Goal: Transaction & Acquisition: Purchase product/service

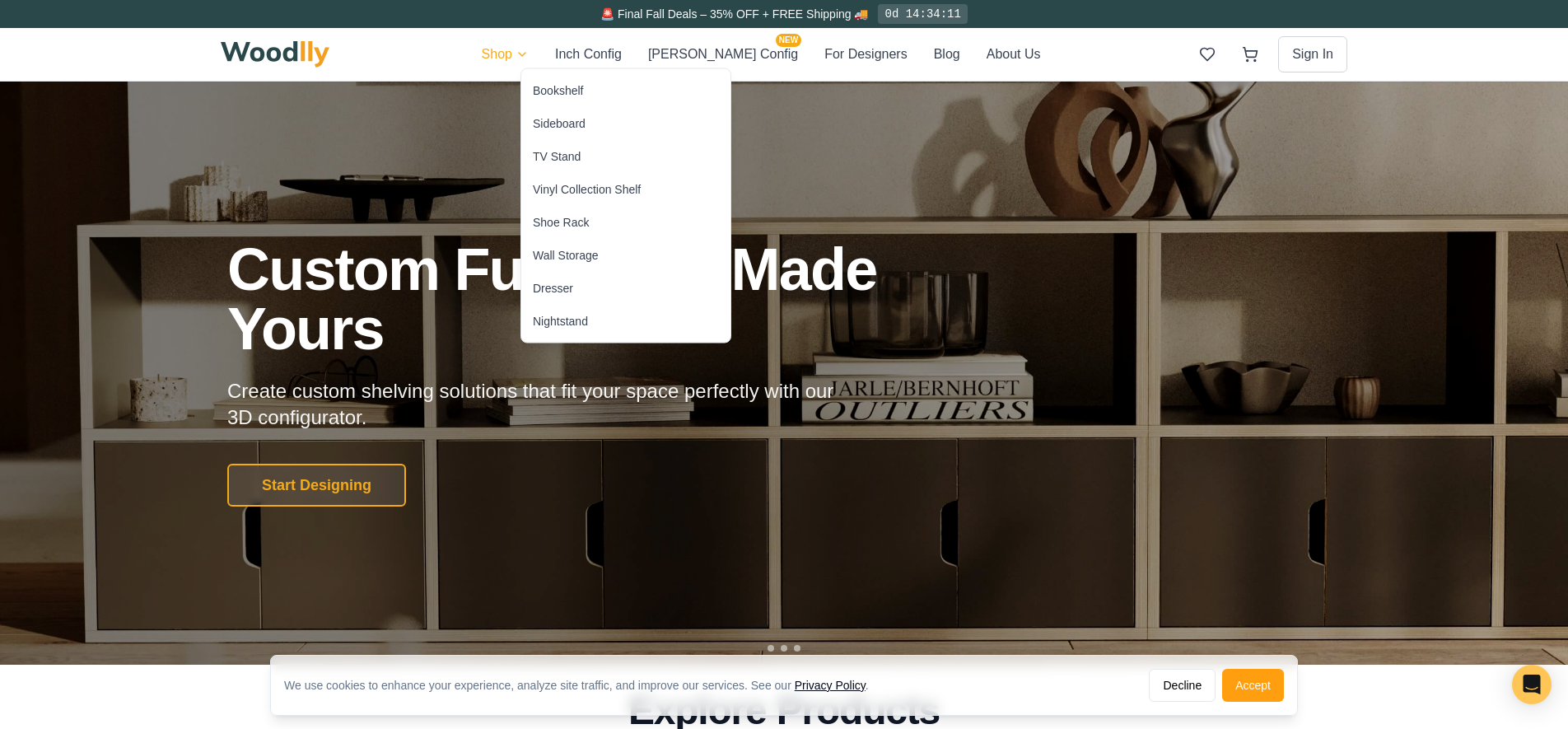
click at [567, 253] on div "Wall Storage" at bounding box center [565, 255] width 66 height 17
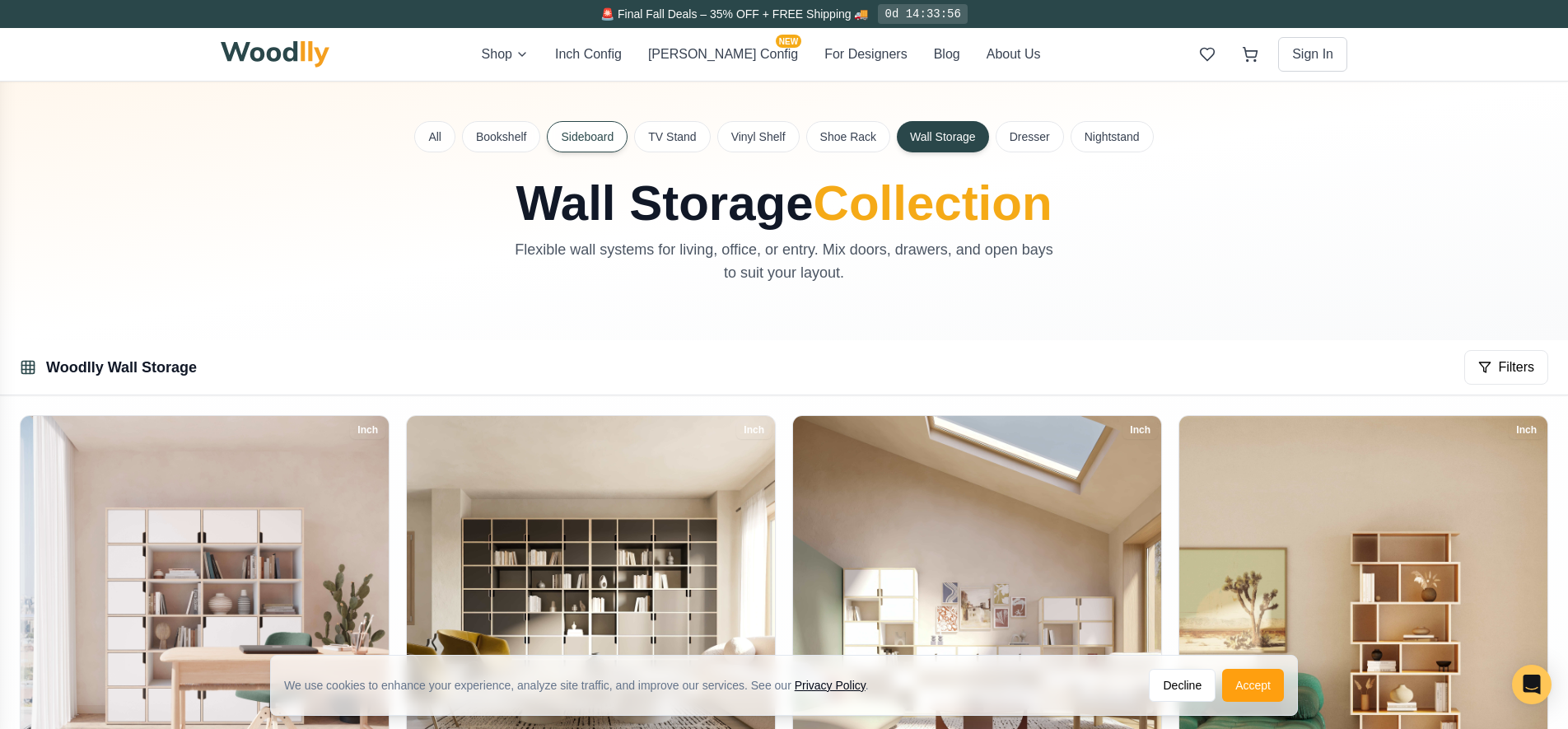
click at [599, 131] on button "Sideboard" at bounding box center [586, 137] width 80 height 31
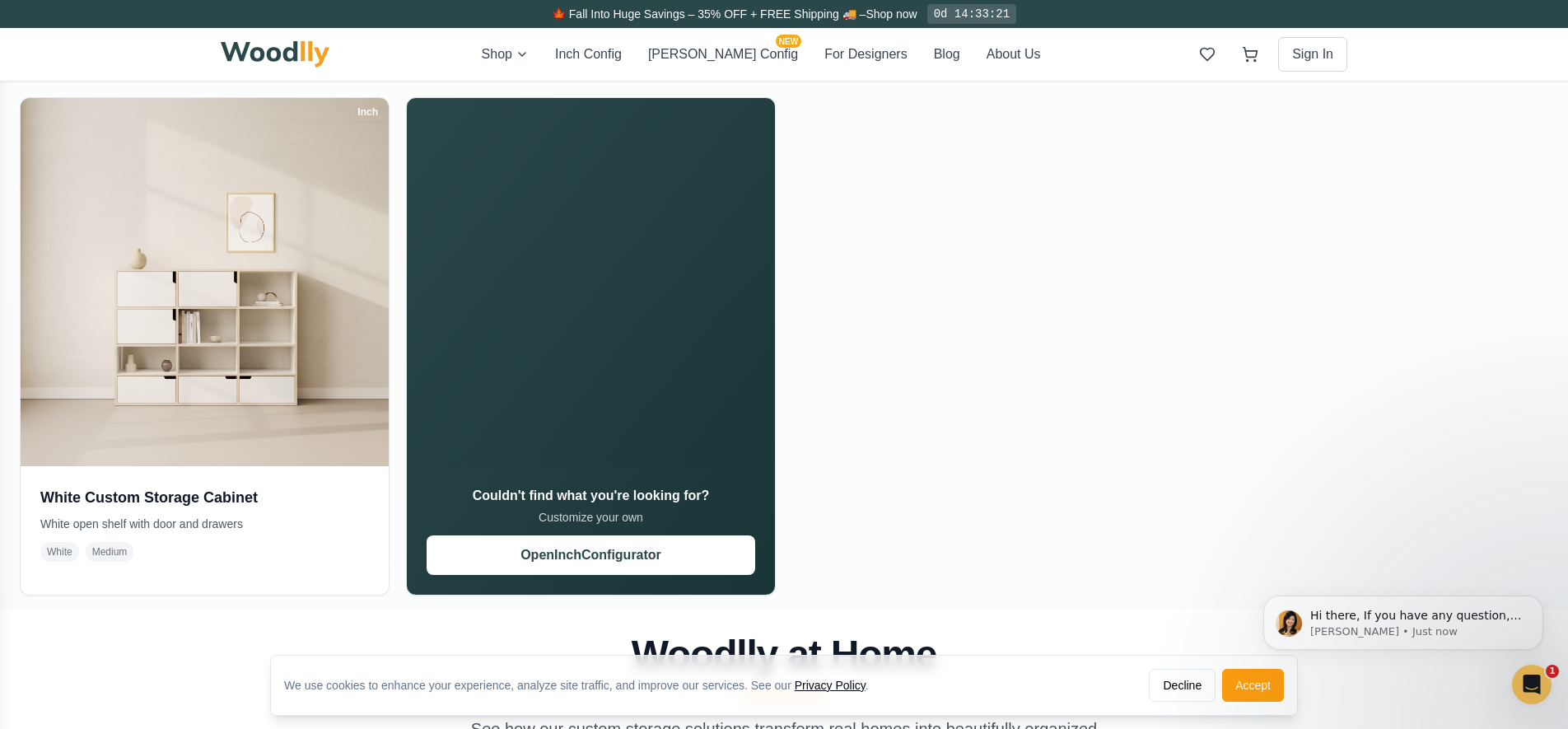
scroll to position [1895, 0]
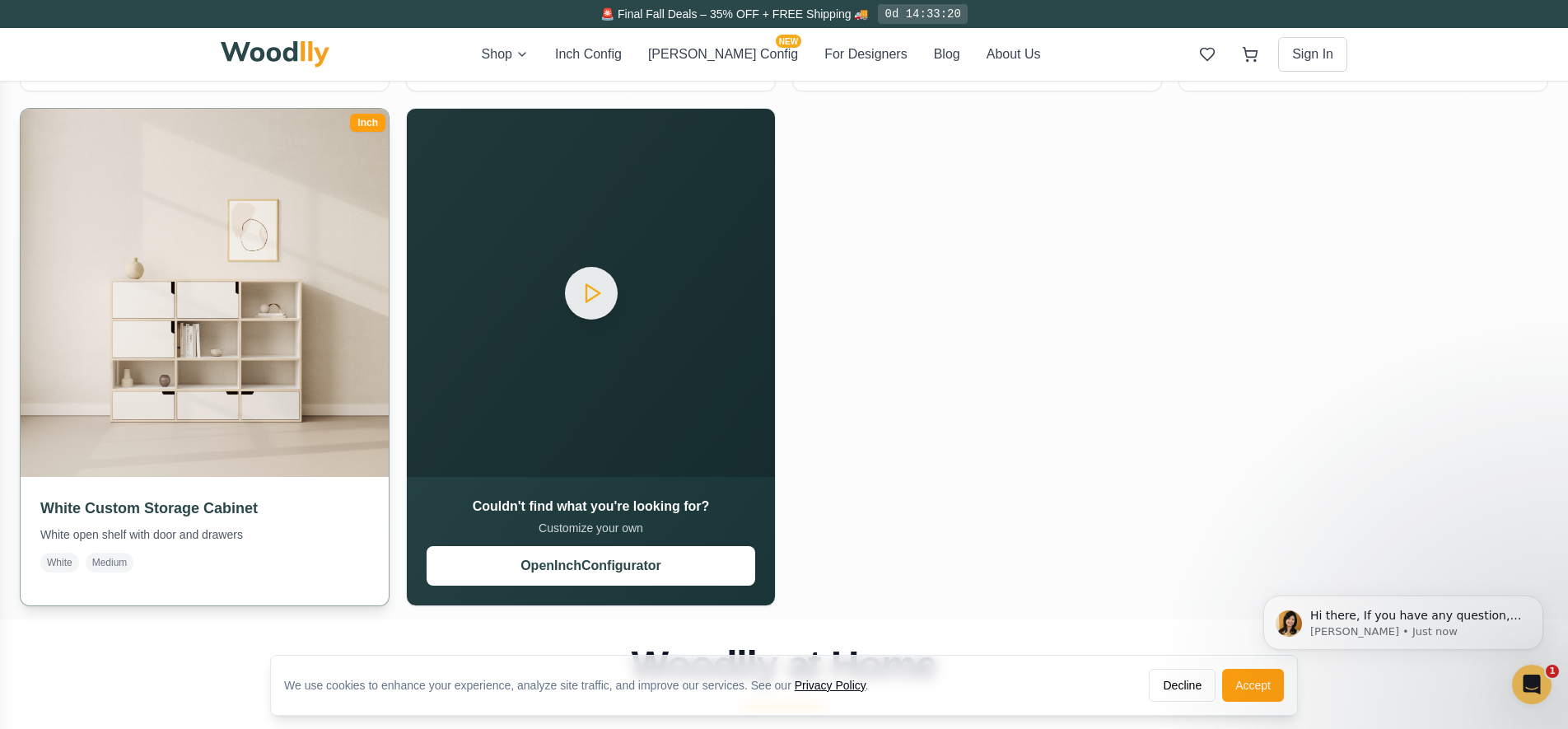
click at [177, 336] on img at bounding box center [204, 292] width 386 height 386
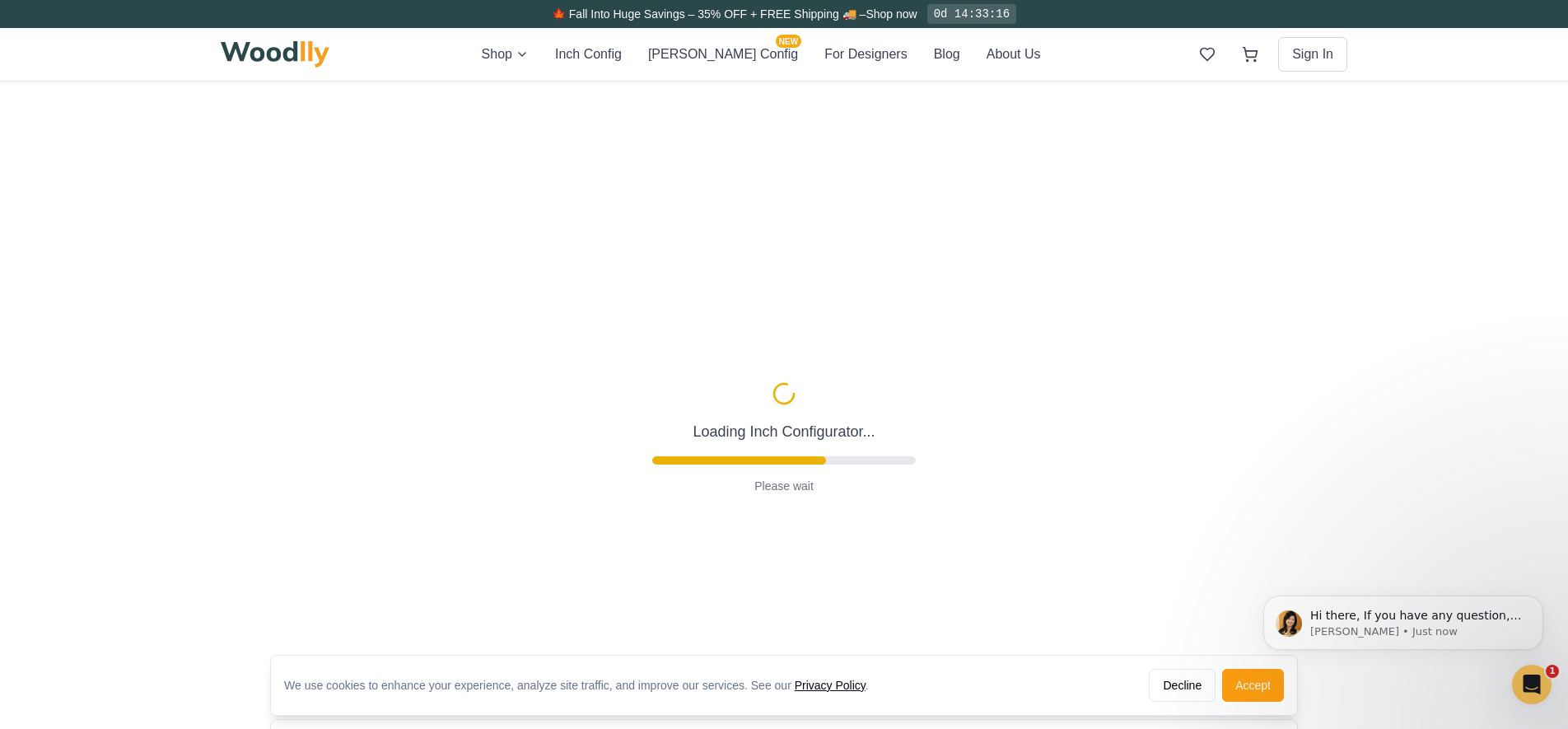
type input "54"
type input "4"
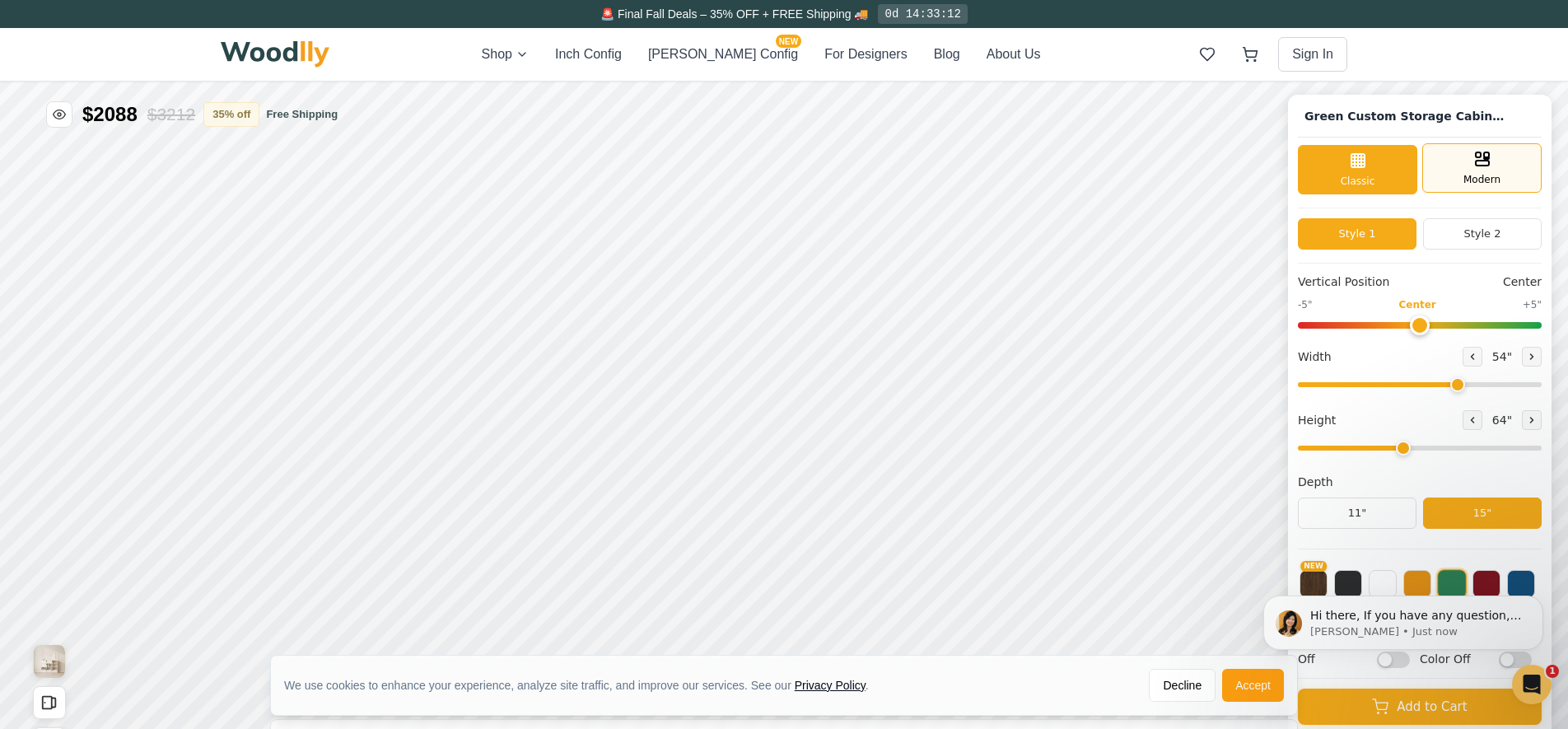
click at [1494, 172] on span "Modern" at bounding box center [1481, 180] width 37 height 15
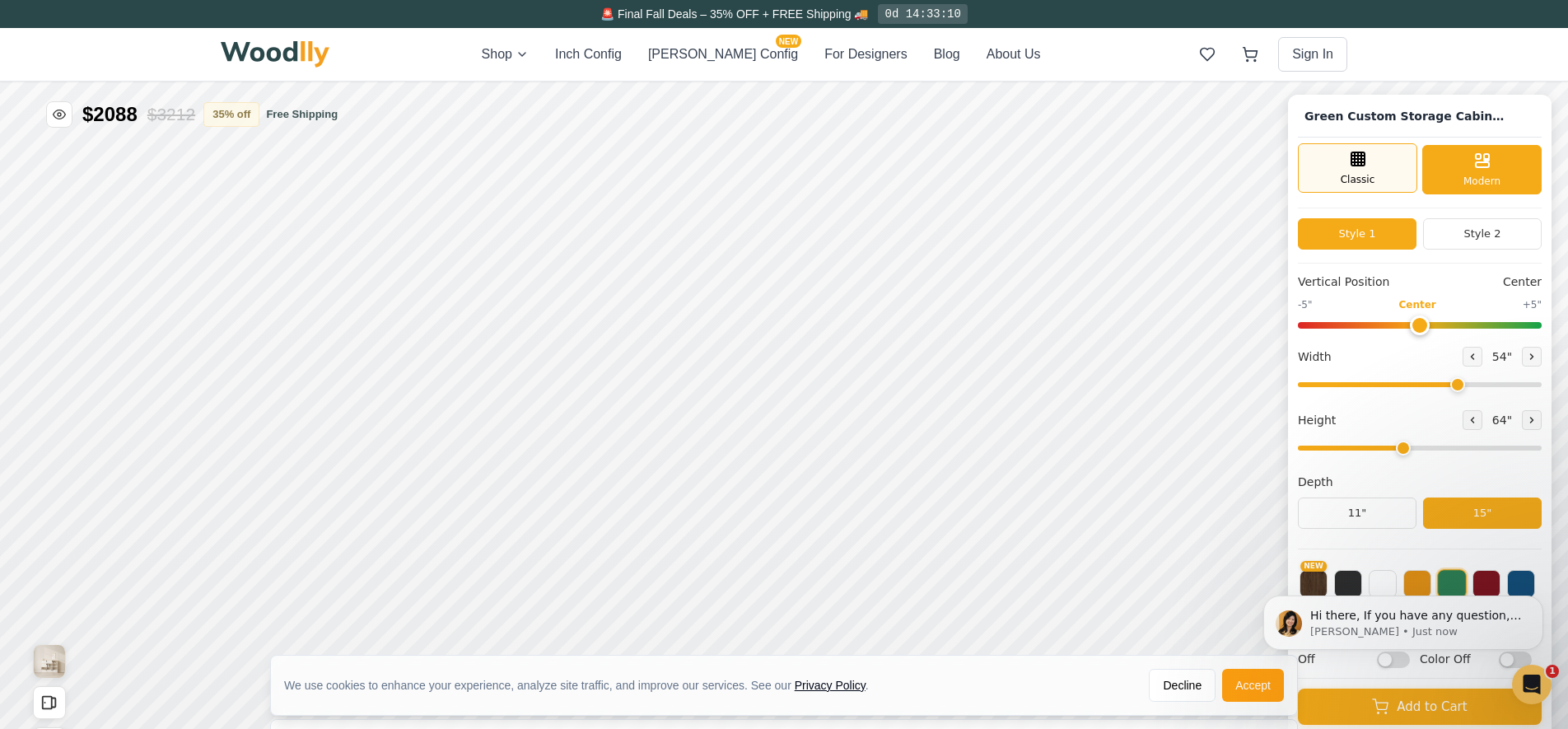
click at [1344, 170] on div "Classic" at bounding box center [1357, 168] width 119 height 50
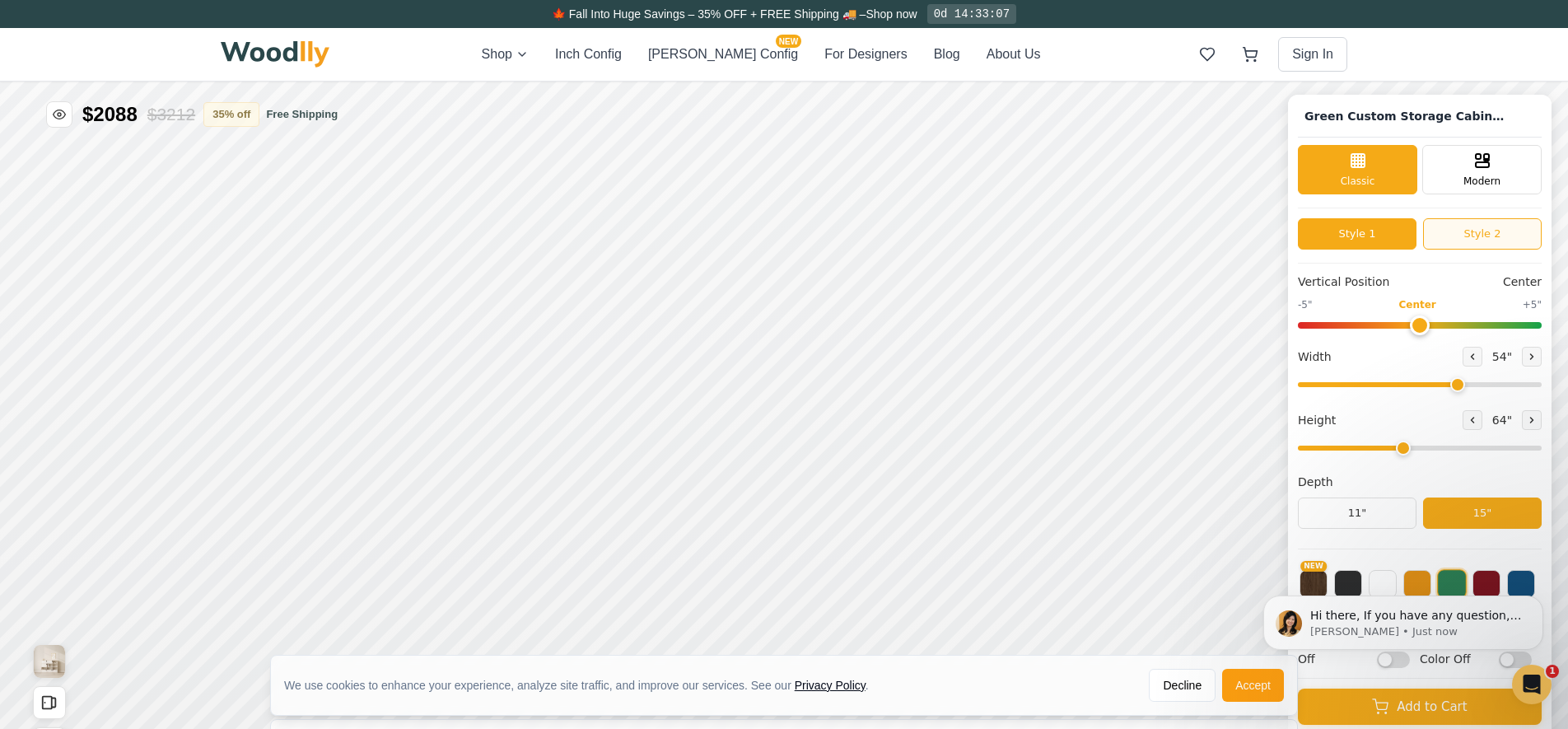
click at [1486, 230] on button "Style 2" at bounding box center [1481, 234] width 118 height 31
click at [1385, 234] on button "Style 1" at bounding box center [1356, 234] width 118 height 31
type input "0"
click at [1416, 324] on input "range" at bounding box center [1419, 326] width 243 height 7
type input "52"
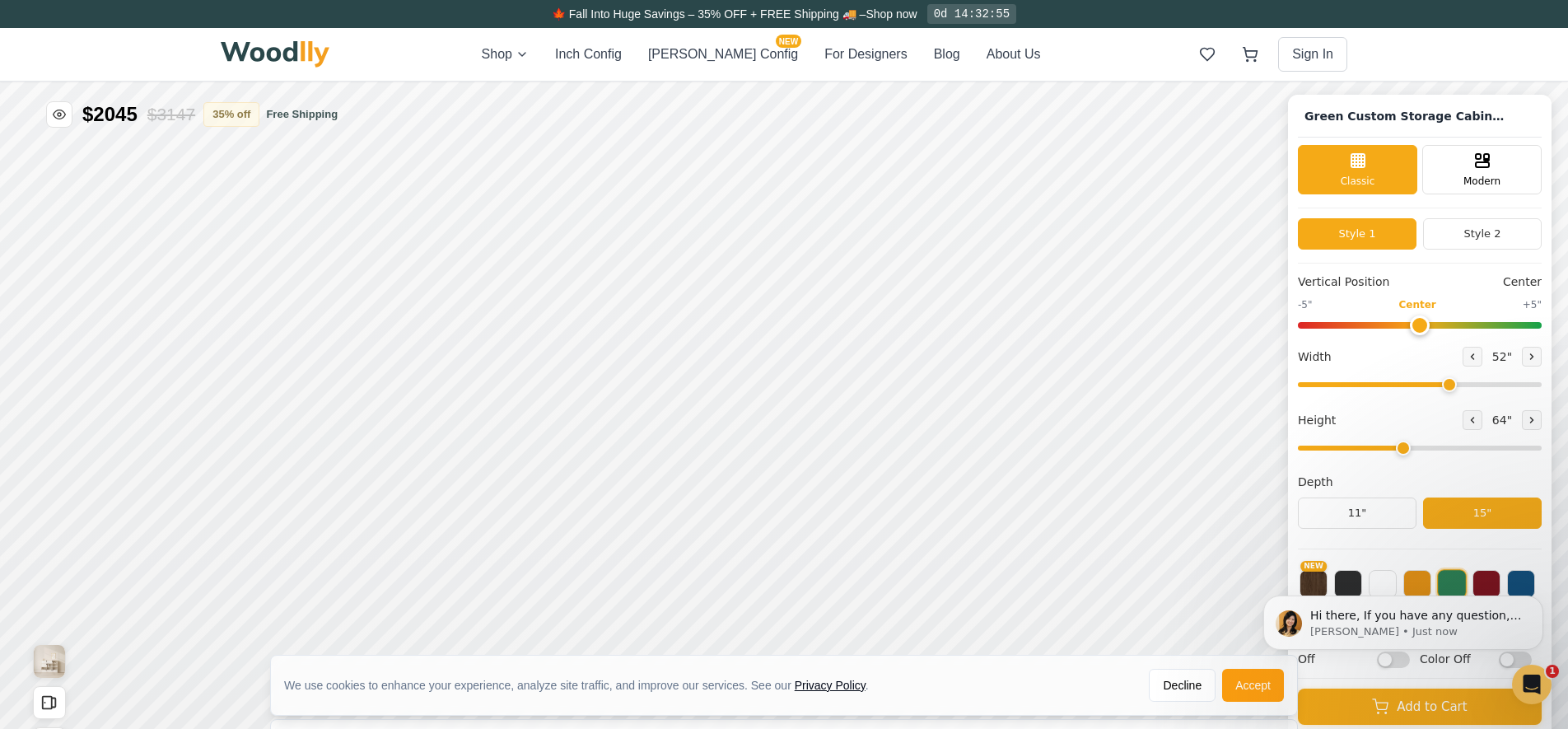
click at [1445, 387] on input "range" at bounding box center [1419, 384] width 243 height 5
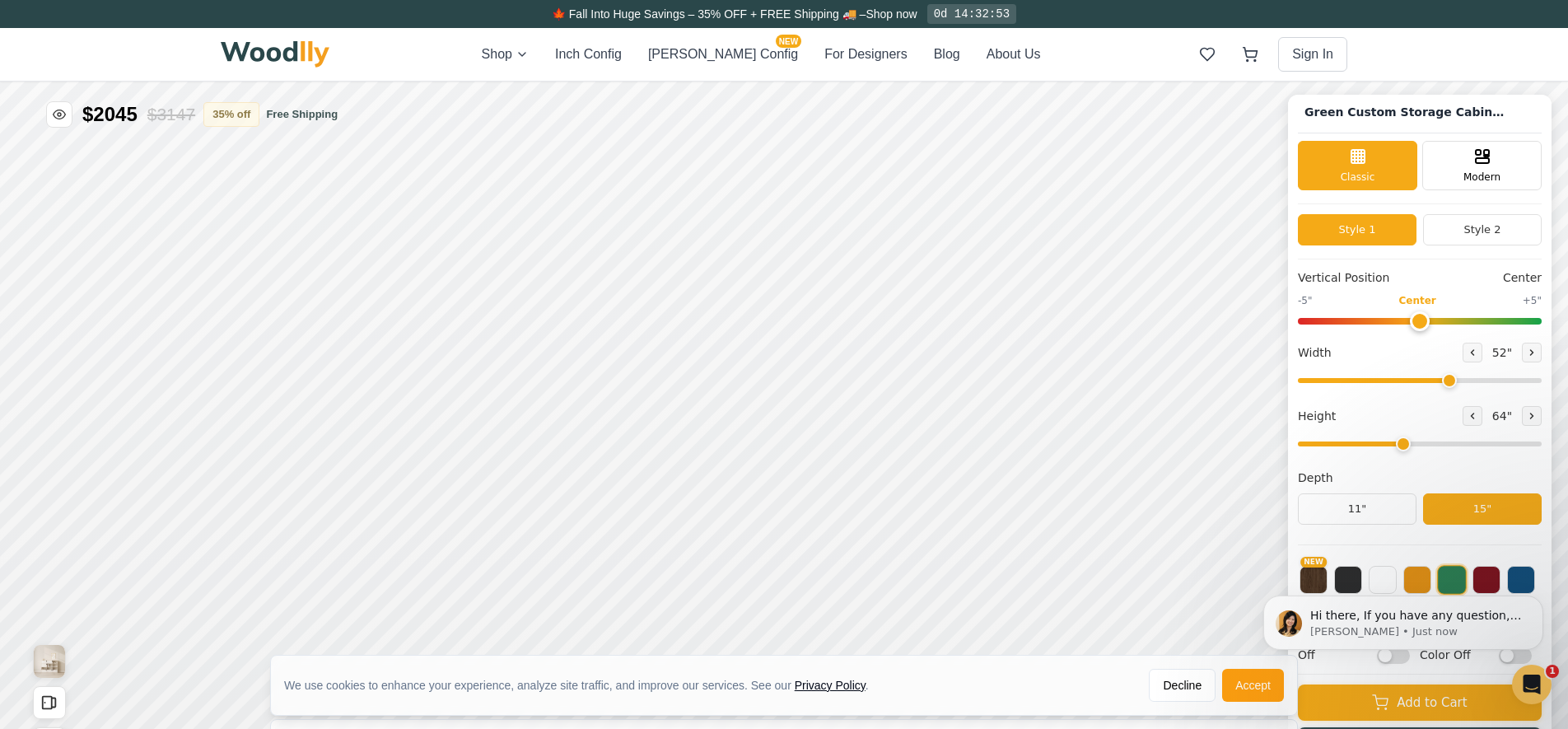
scroll to position [5, 0]
click at [1513, 578] on body "Hi there, If you have any question, we are right here for you. 😊 [PERSON_NAME] …" at bounding box center [1403, 622] width 316 height 110
click at [1513, 577] on body "Hi there, If you have any question, we are right here for you. 😊 [PERSON_NAME] …" at bounding box center [1403, 622] width 316 height 110
click at [1246, 683] on html "Hi there, If you have any question, we are right here for you. 😊 [PERSON_NAME] …" at bounding box center [1403, 622] width 329 height 123
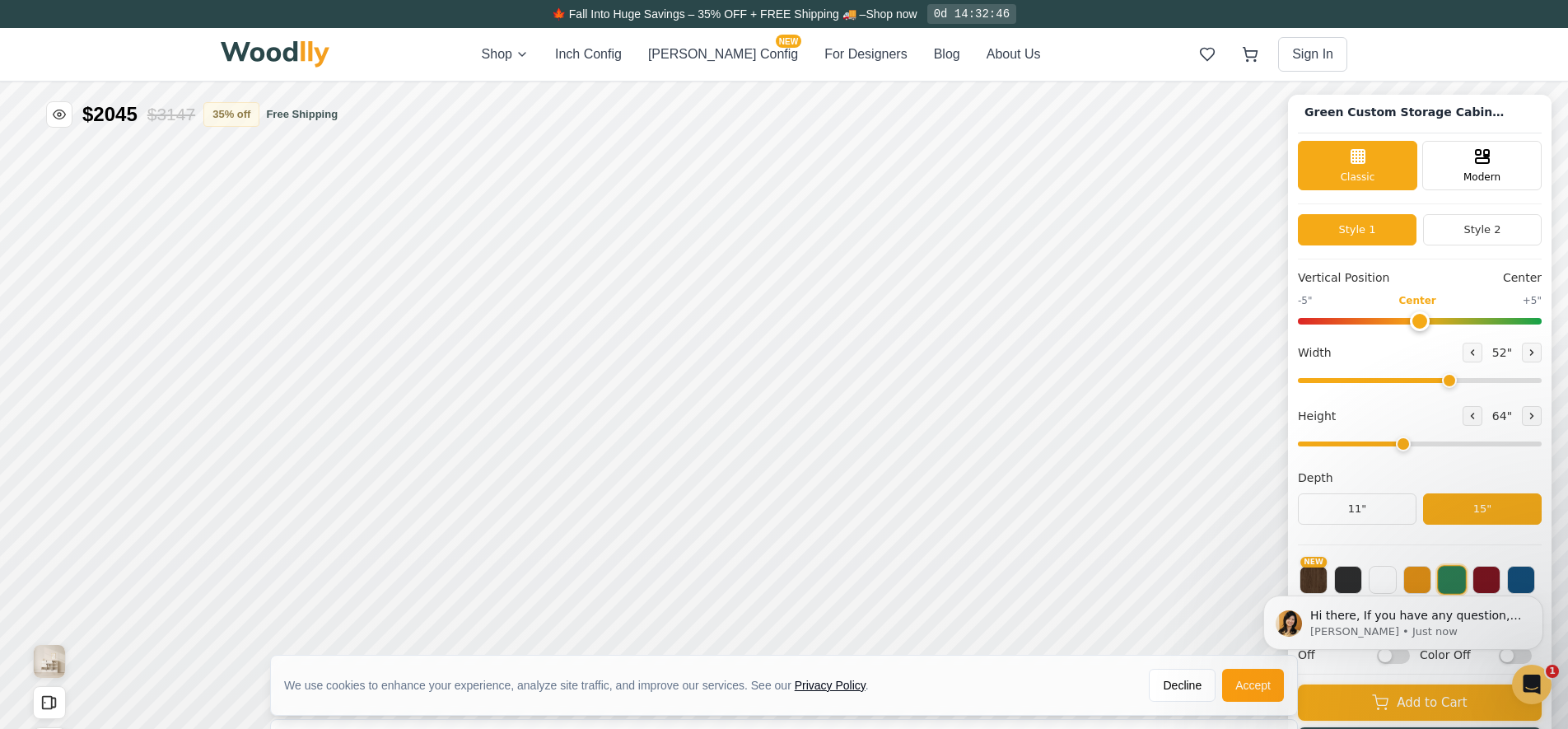
click at [1509, 581] on div "Hi there, If you have any question, we are right here for you. 😊 [PERSON_NAME] …" at bounding box center [1403, 547] width 303 height 206
click at [1542, 605] on icon "Dismiss notification" at bounding box center [1538, 600] width 9 height 9
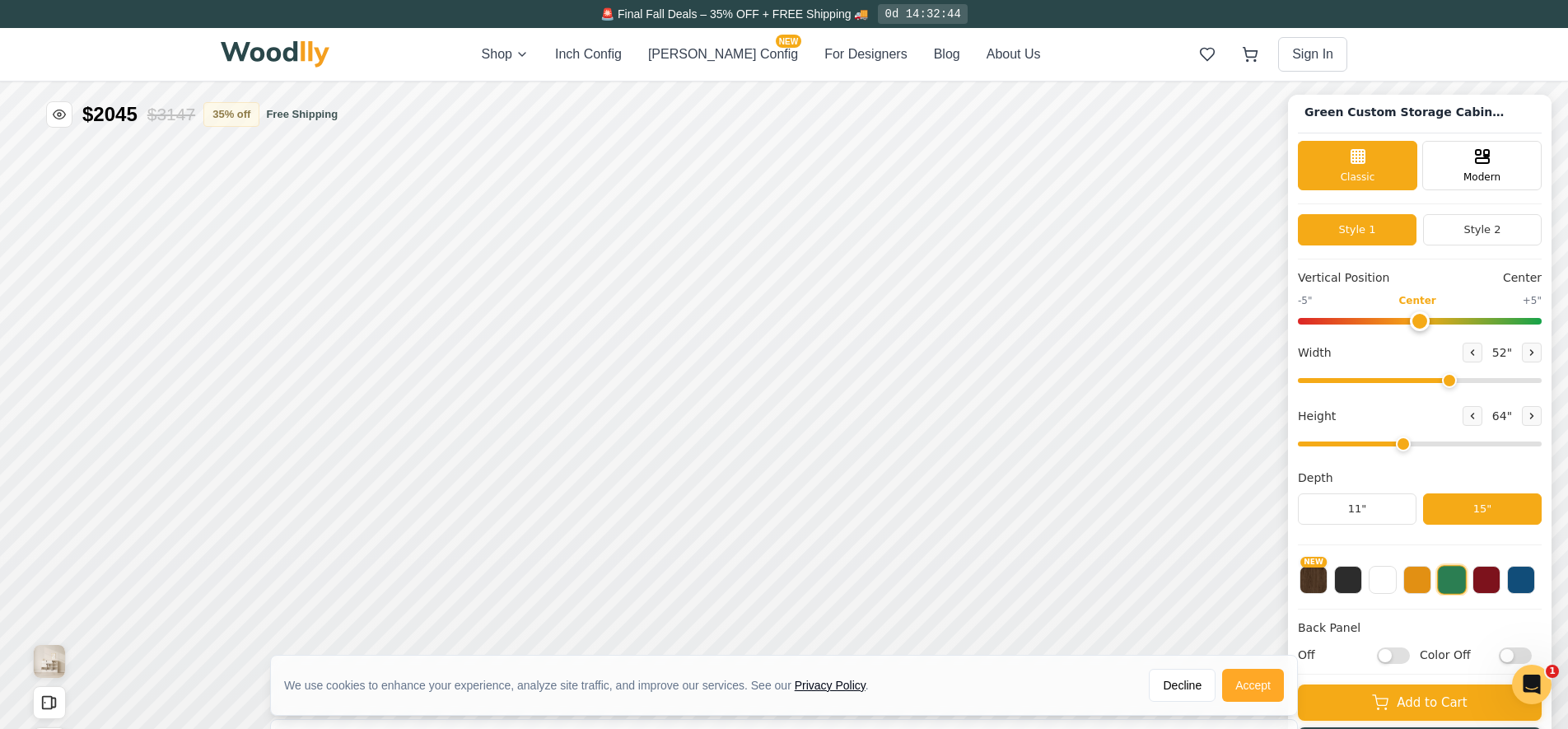
click at [1247, 694] on button "Accept" at bounding box center [1253, 686] width 62 height 33
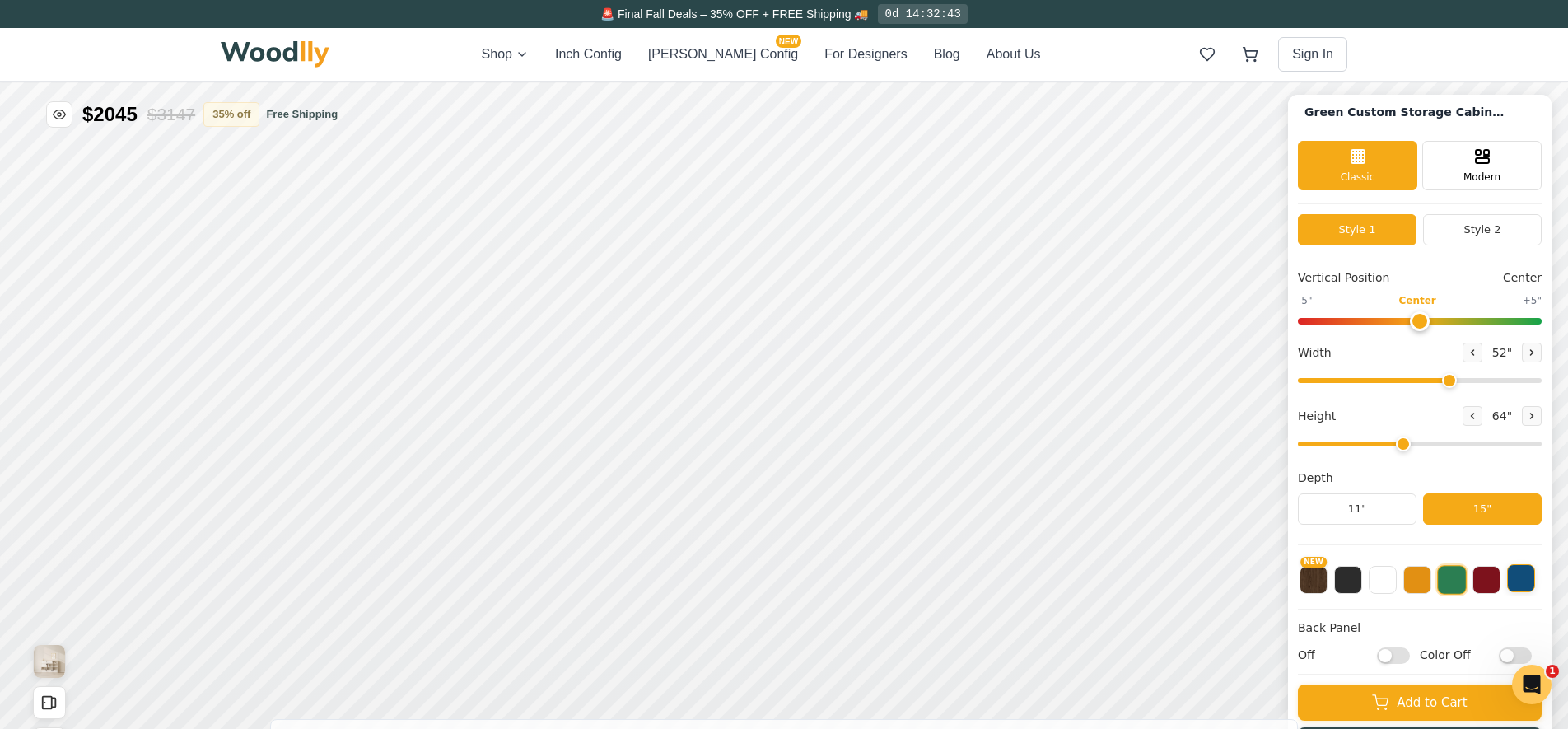
click at [1526, 579] on button at bounding box center [1521, 578] width 28 height 28
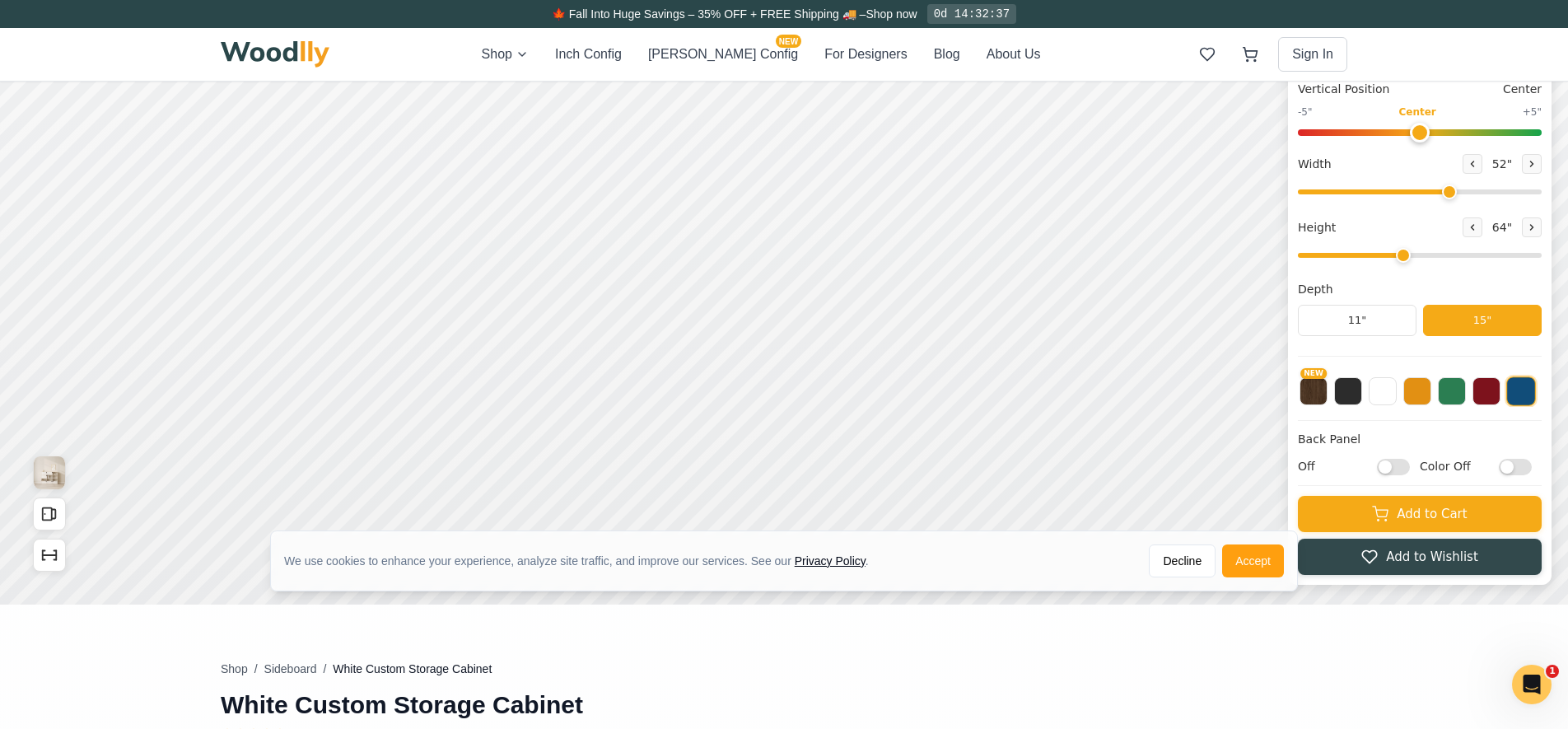
scroll to position [191, 0]
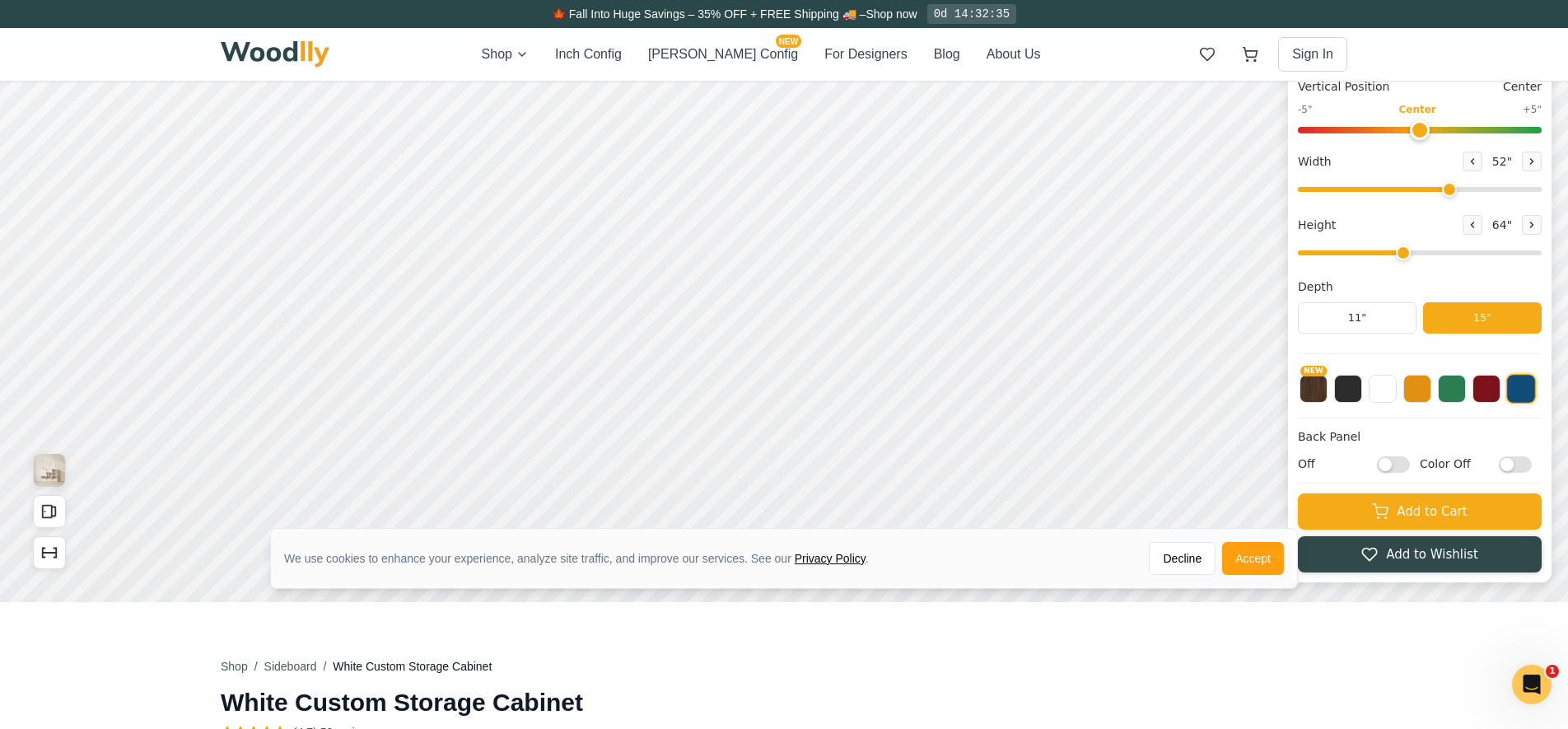
click at [1511, 468] on input "Color Off" at bounding box center [1515, 465] width 33 height 17
checkbox input "true"
click at [1392, 469] on input "Off" at bounding box center [1393, 465] width 33 height 17
checkbox input "true"
click at [1261, 558] on button "Accept" at bounding box center [1253, 558] width 62 height 33
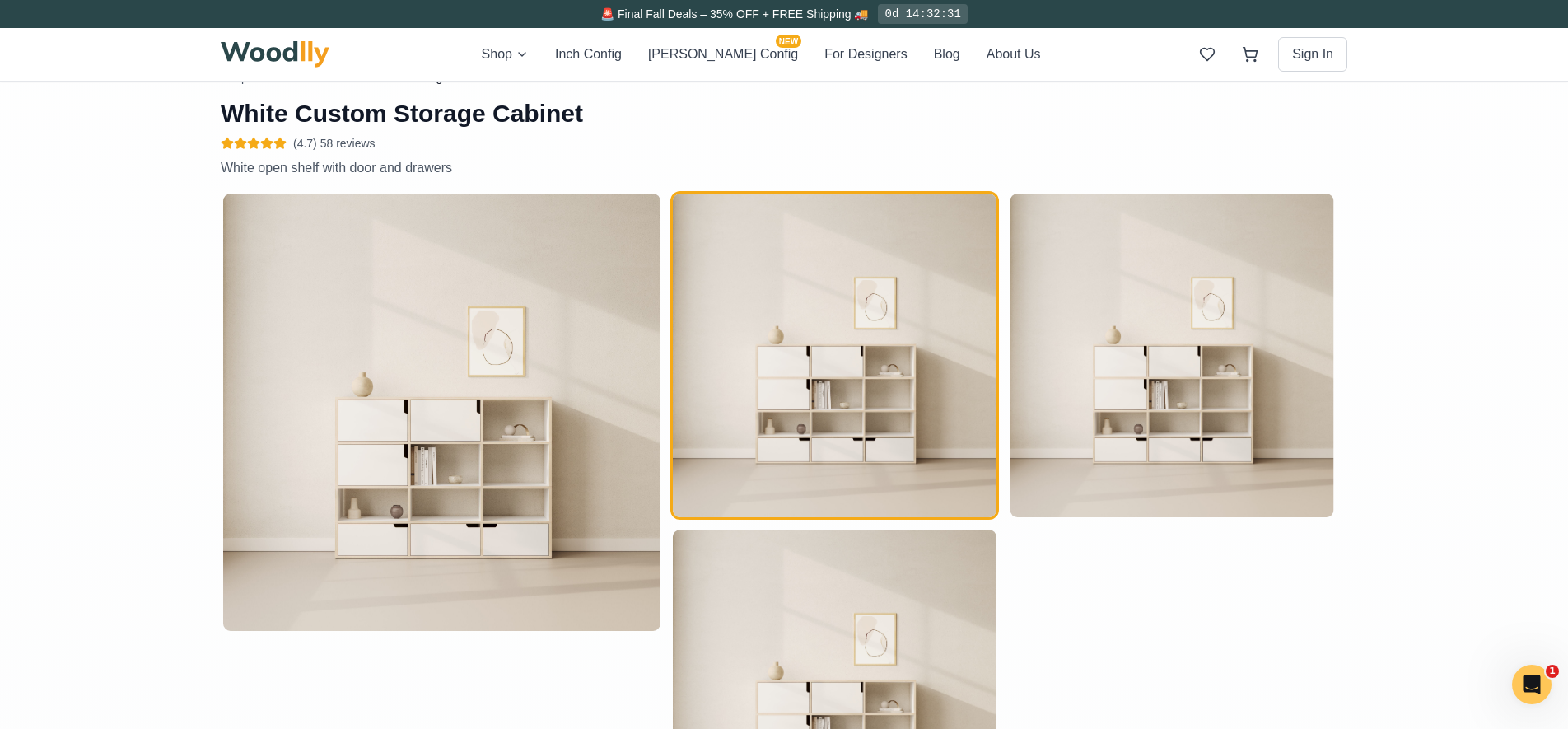
scroll to position [789, 0]
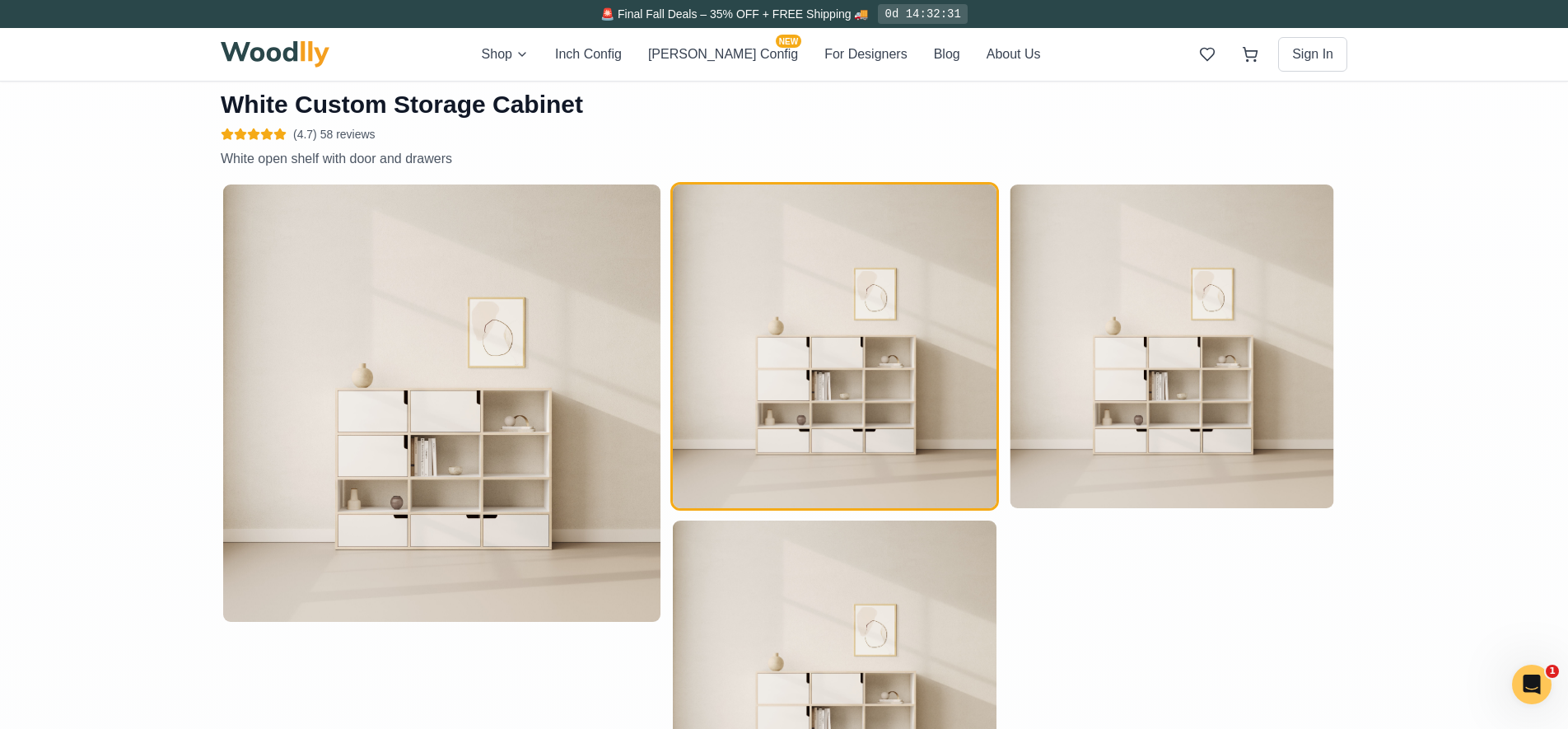
click at [485, 480] on img at bounding box center [442, 403] width 437 height 437
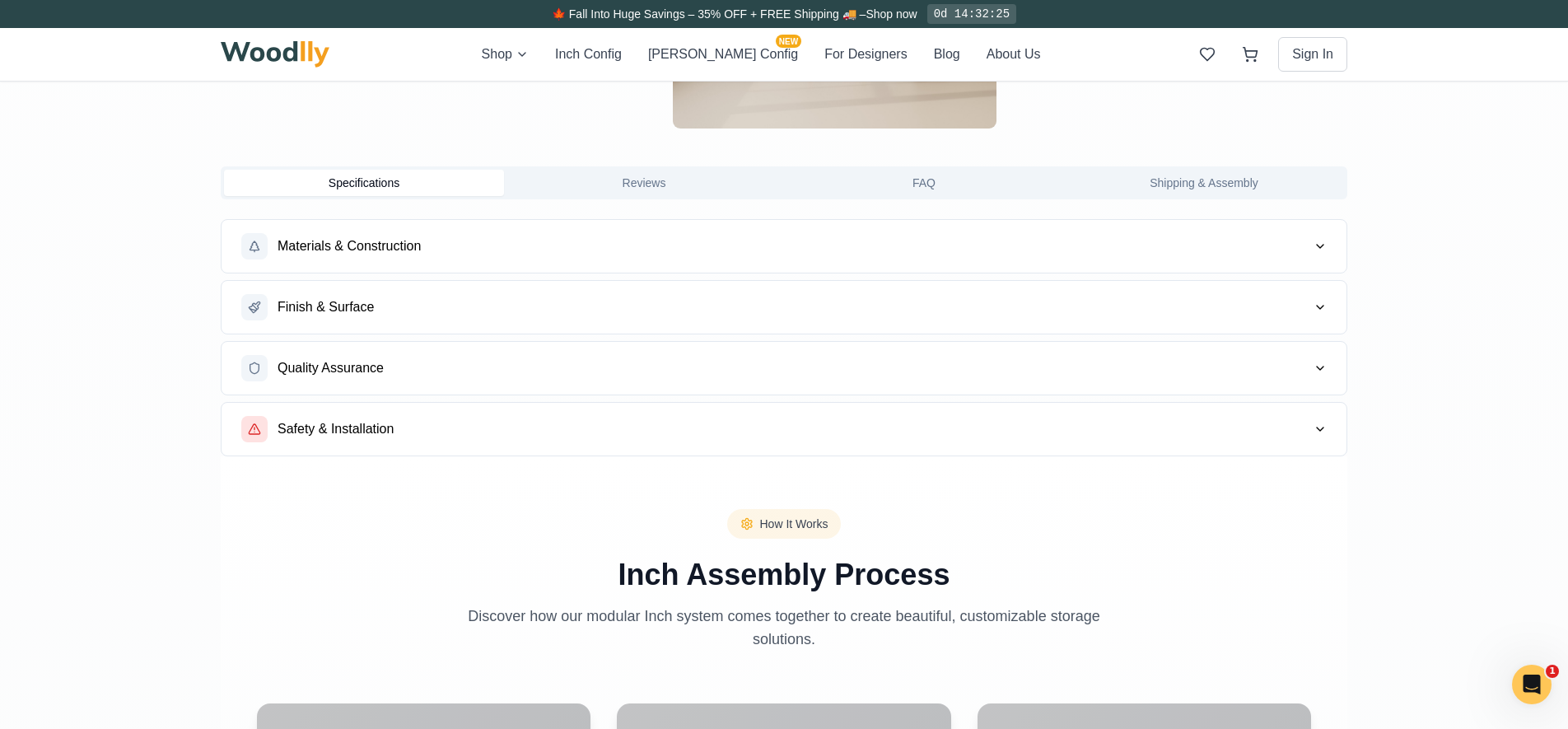
scroll to position [1506, 0]
click at [382, 250] on span "Materials & Construction" at bounding box center [349, 245] width 143 height 20
